Goal: Download file/media

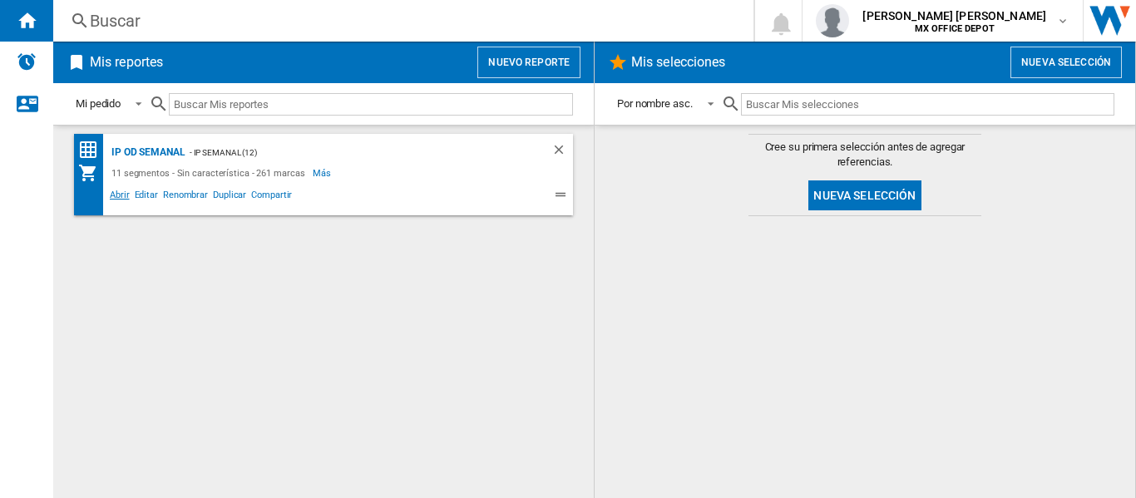
click at [125, 195] on span "Abrir" at bounding box center [119, 197] width 25 height 20
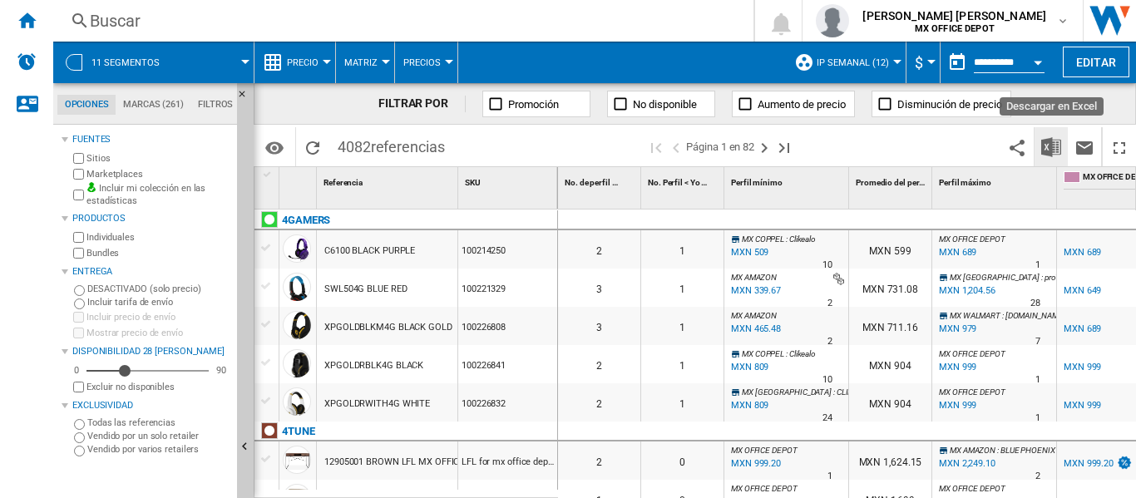
click at [1041, 146] on button "Descargar en Excel" at bounding box center [1051, 146] width 33 height 39
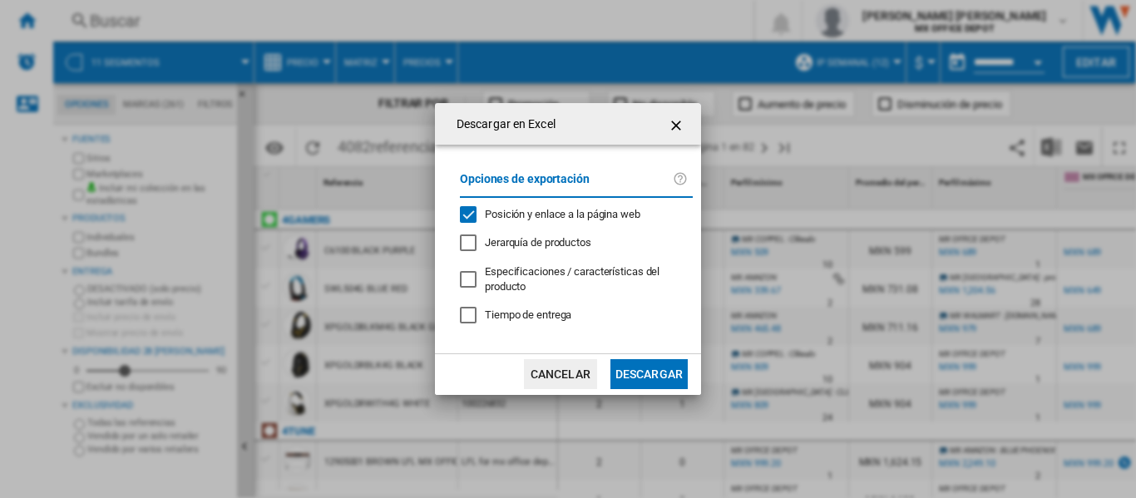
click at [621, 366] on button "Descargar" at bounding box center [649, 374] width 77 height 30
